Goal: Task Accomplishment & Management: Use online tool/utility

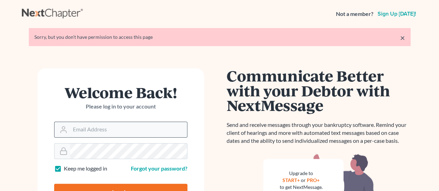
type input "[EMAIL_ADDRESS][DOMAIN_NAME]"
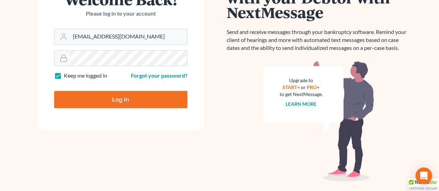
scroll to position [113, 0]
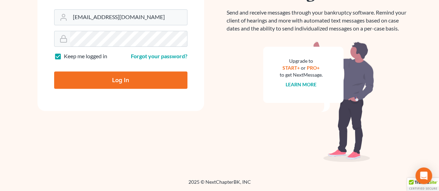
click at [148, 79] on input "Log In" at bounding box center [120, 80] width 133 height 17
type input "Thinking..."
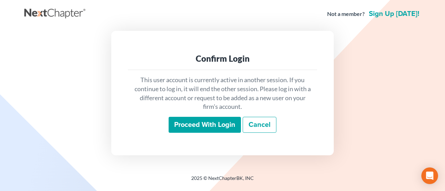
click at [215, 124] on input "Proceed with login" at bounding box center [204, 125] width 72 height 16
